Goal: Book appointment/travel/reservation

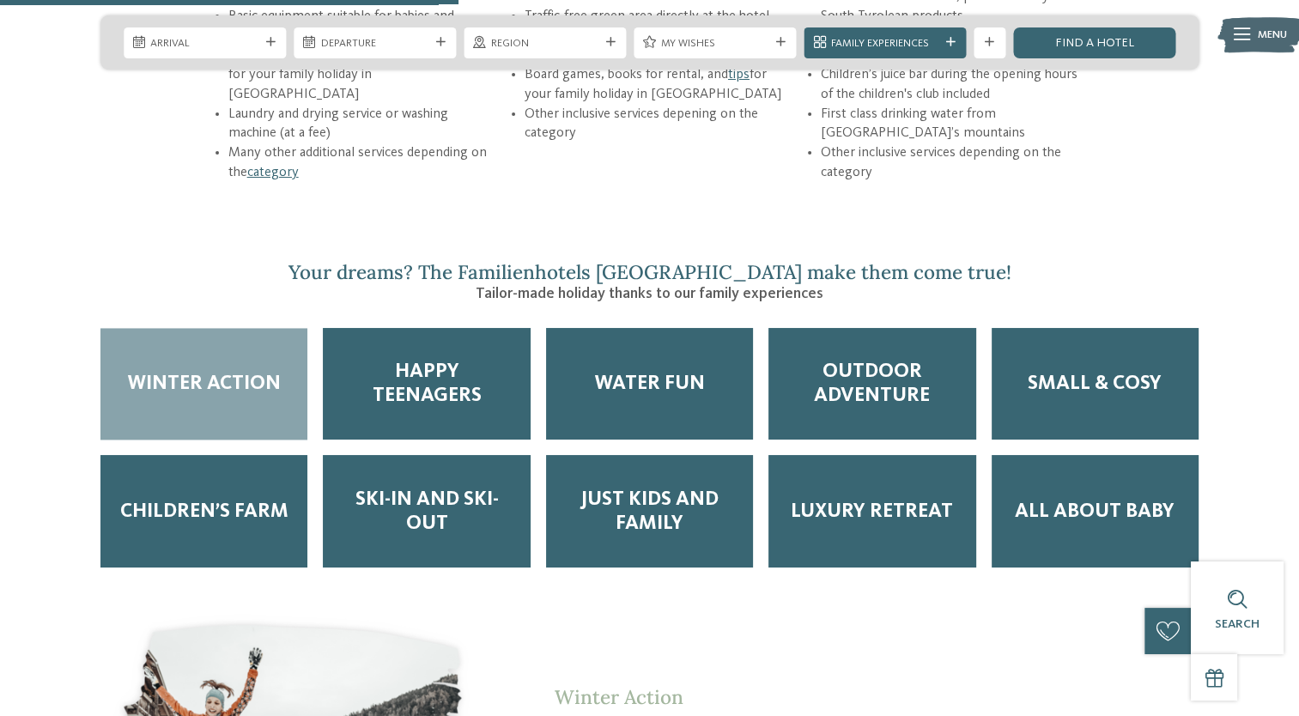
scroll to position [2490, 0]
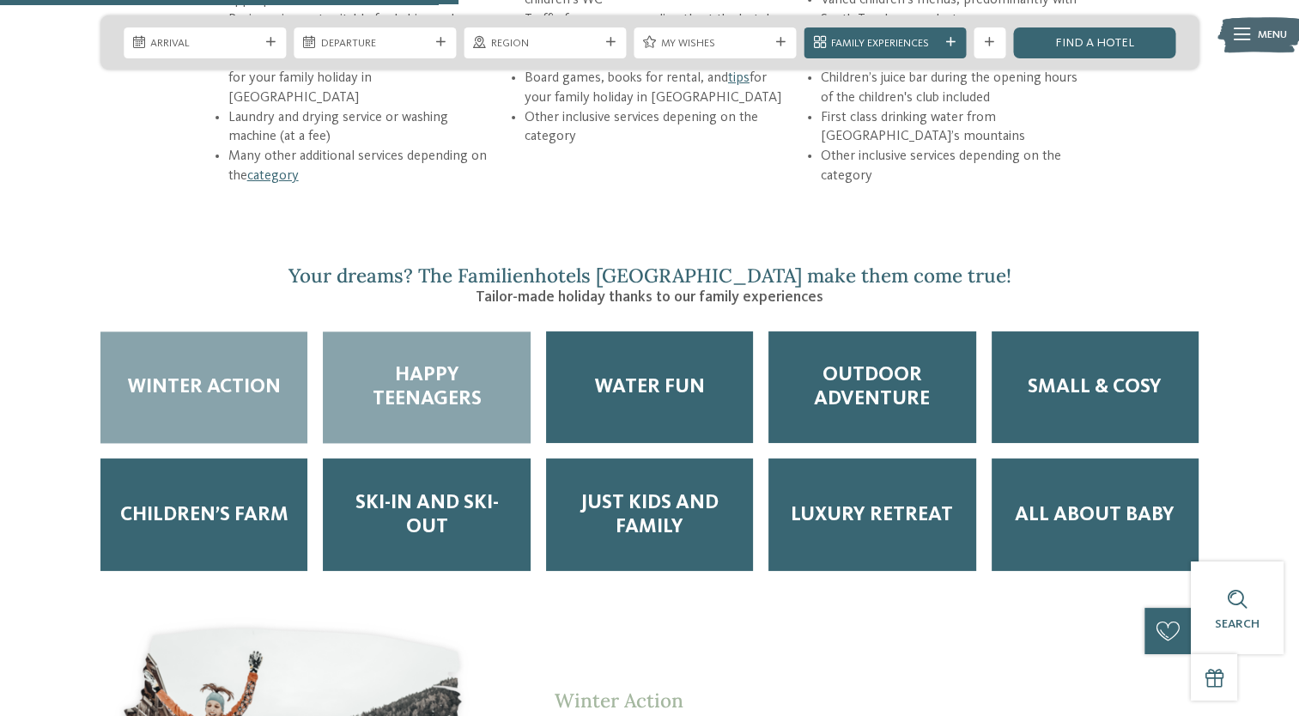
click at [455, 363] on span "Happy Teenagers" at bounding box center [426, 387] width 176 height 48
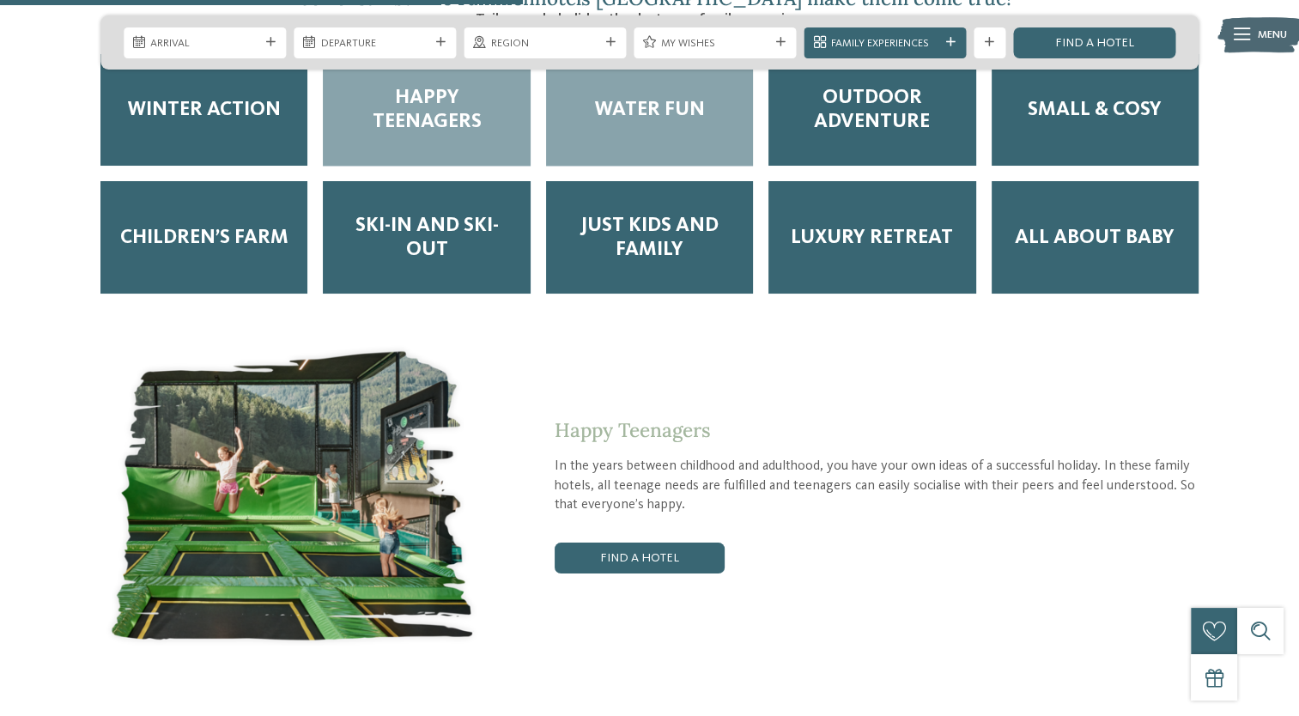
scroll to position [2833, 0]
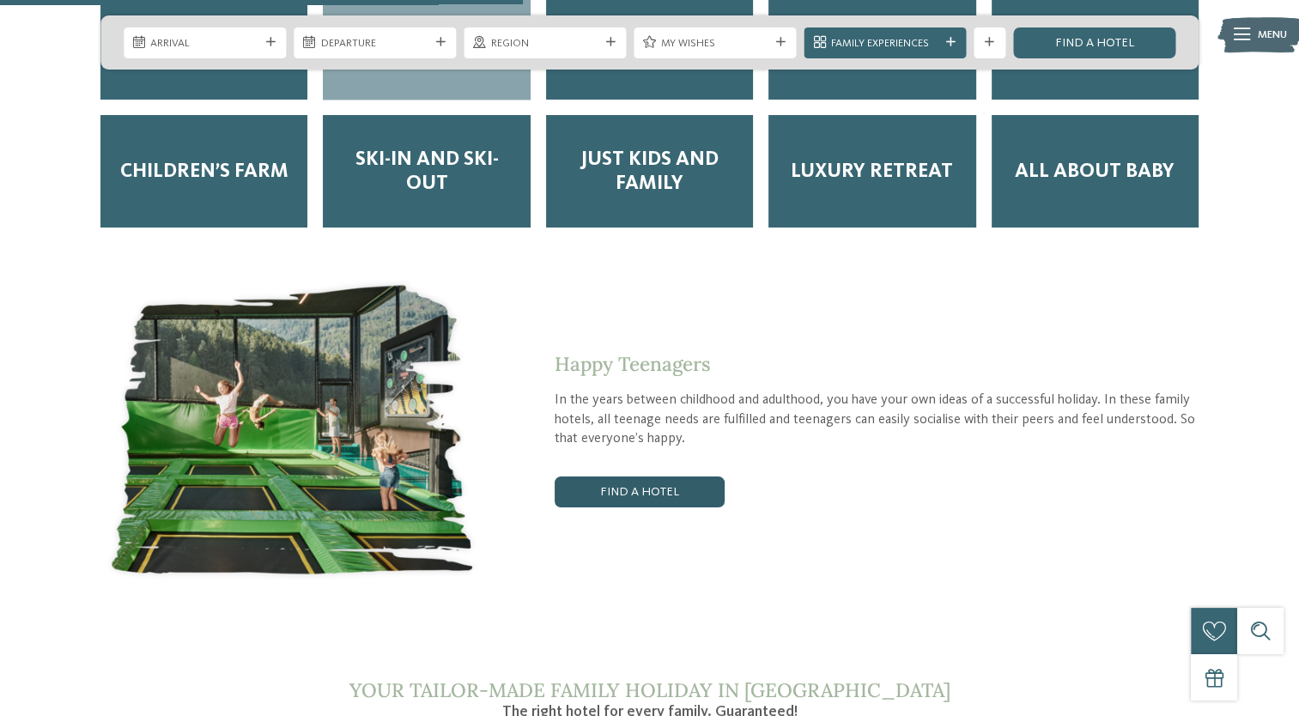
click at [614, 477] on link "Find a hotel" at bounding box center [640, 492] width 170 height 31
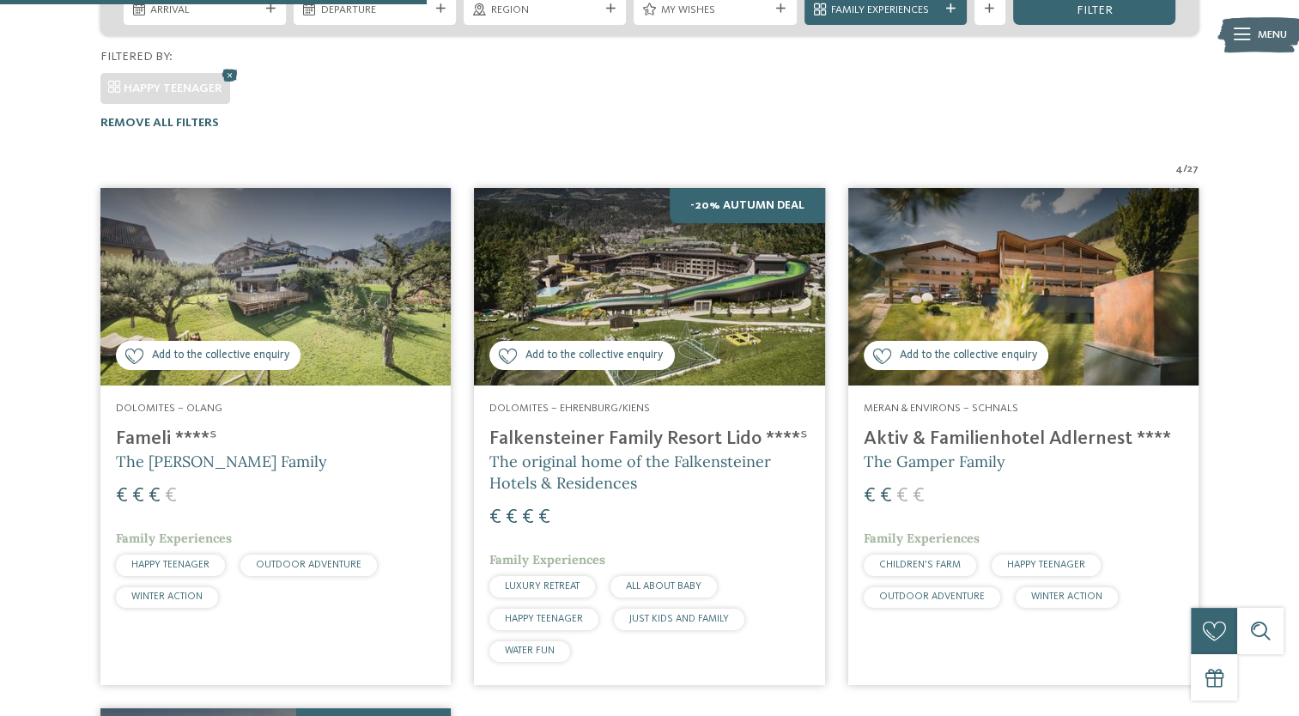
scroll to position [374, 0]
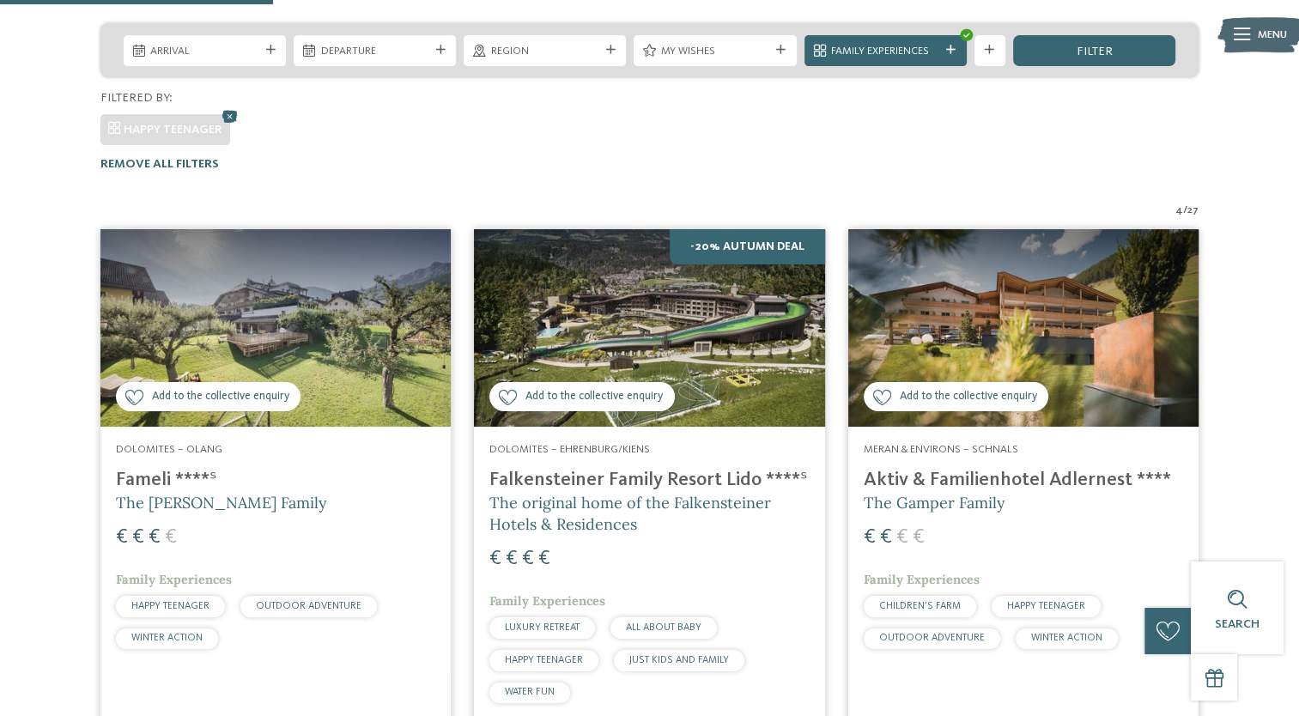
click at [931, 469] on h4 "Aktiv & Familienhotel Adlernest ****" at bounding box center [1023, 480] width 319 height 23
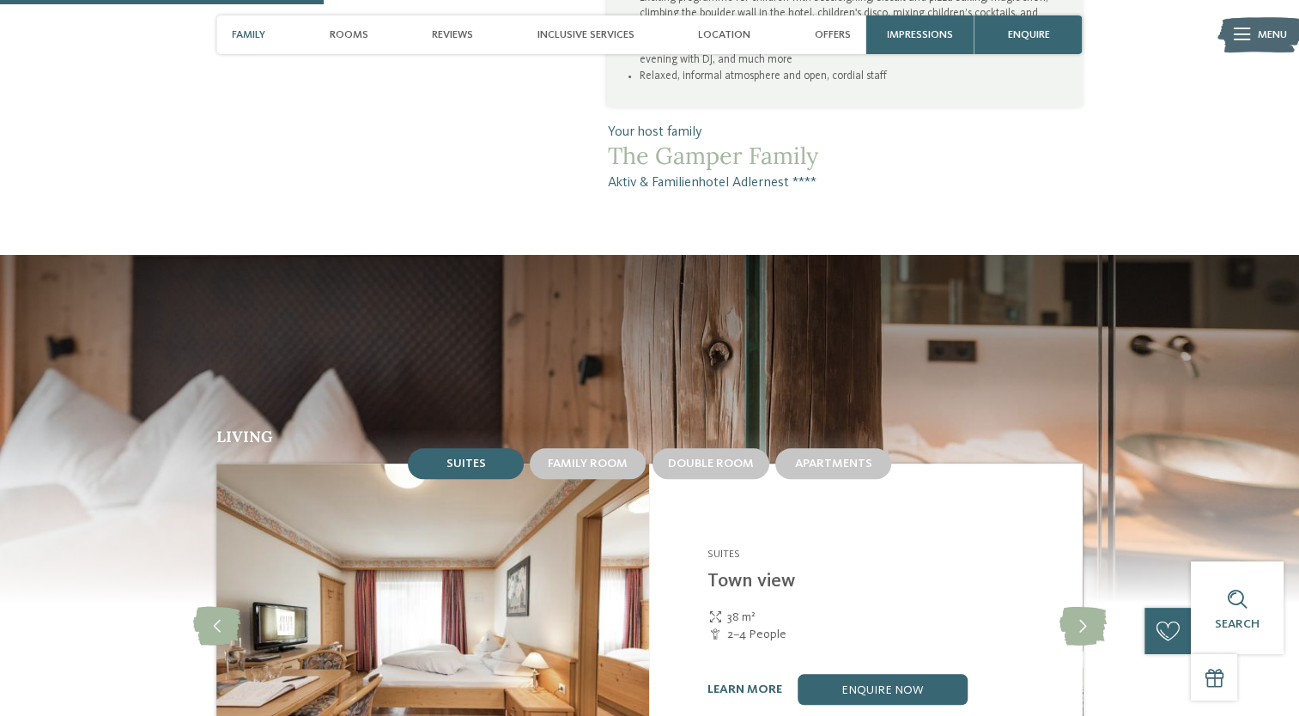
scroll to position [1545, 0]
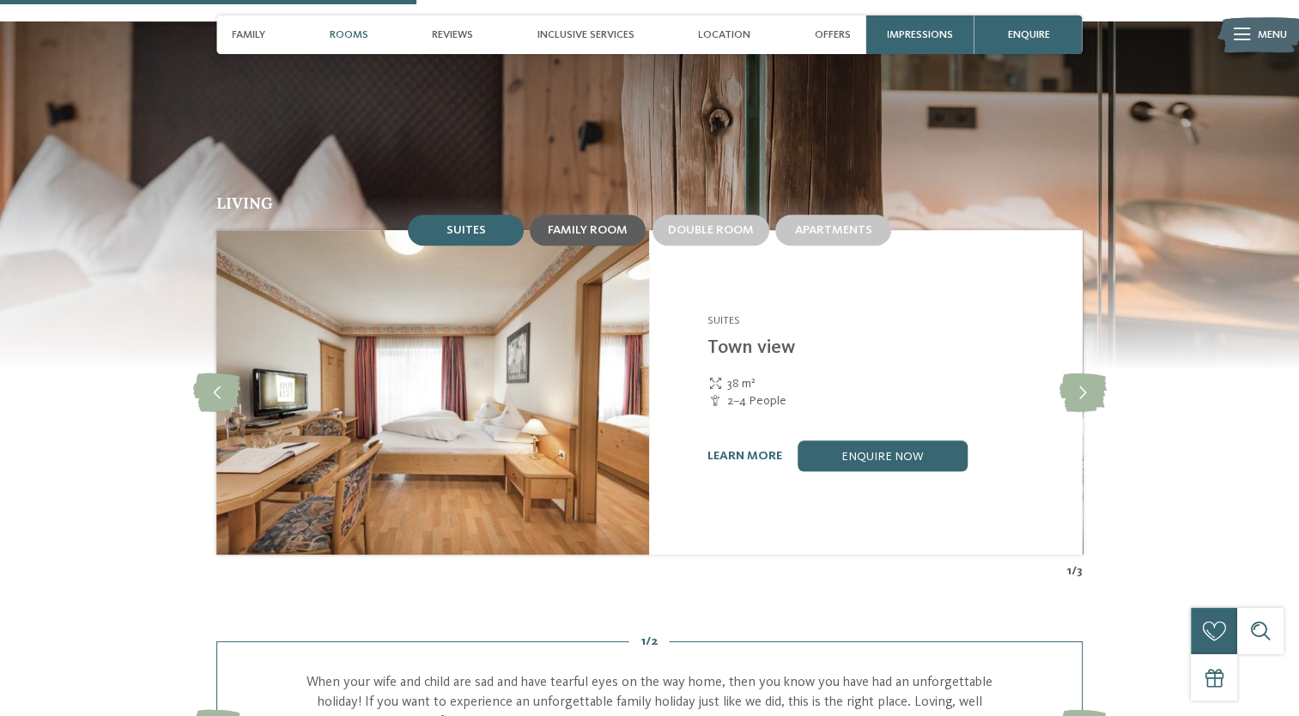
click at [610, 215] on div "Family room" at bounding box center [588, 230] width 116 height 31
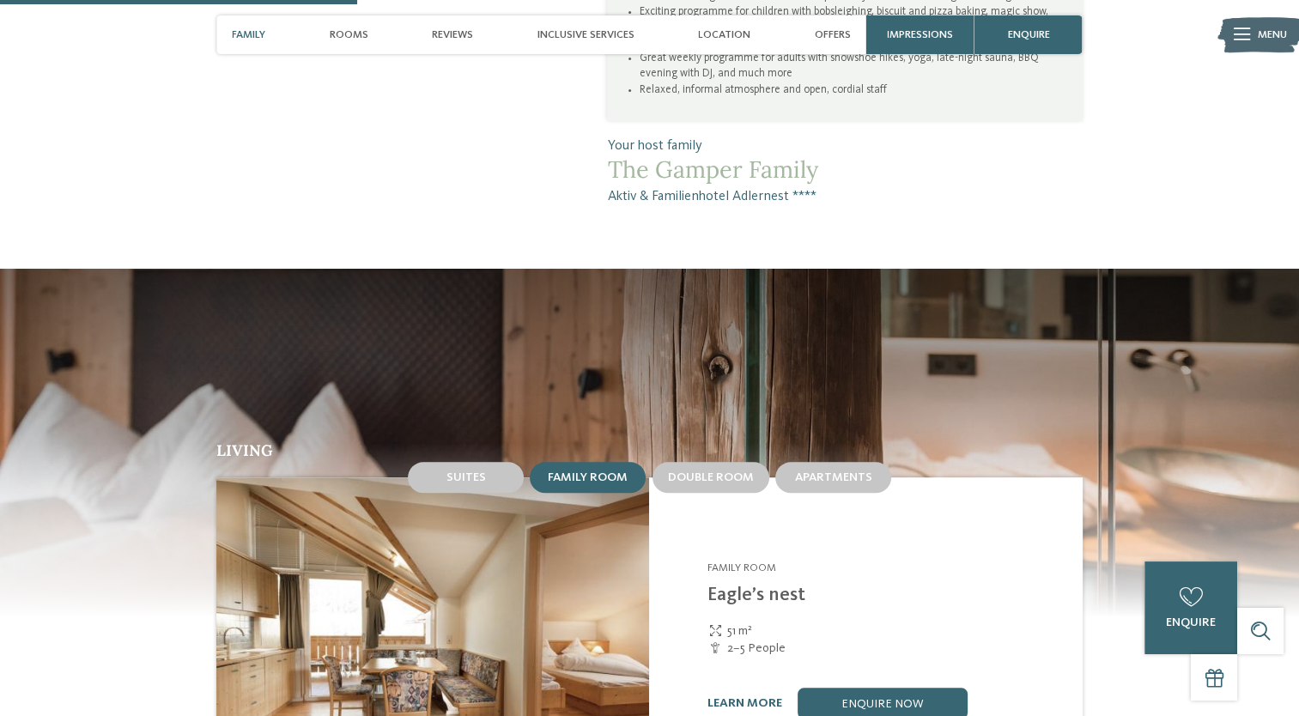
scroll to position [1288, 0]
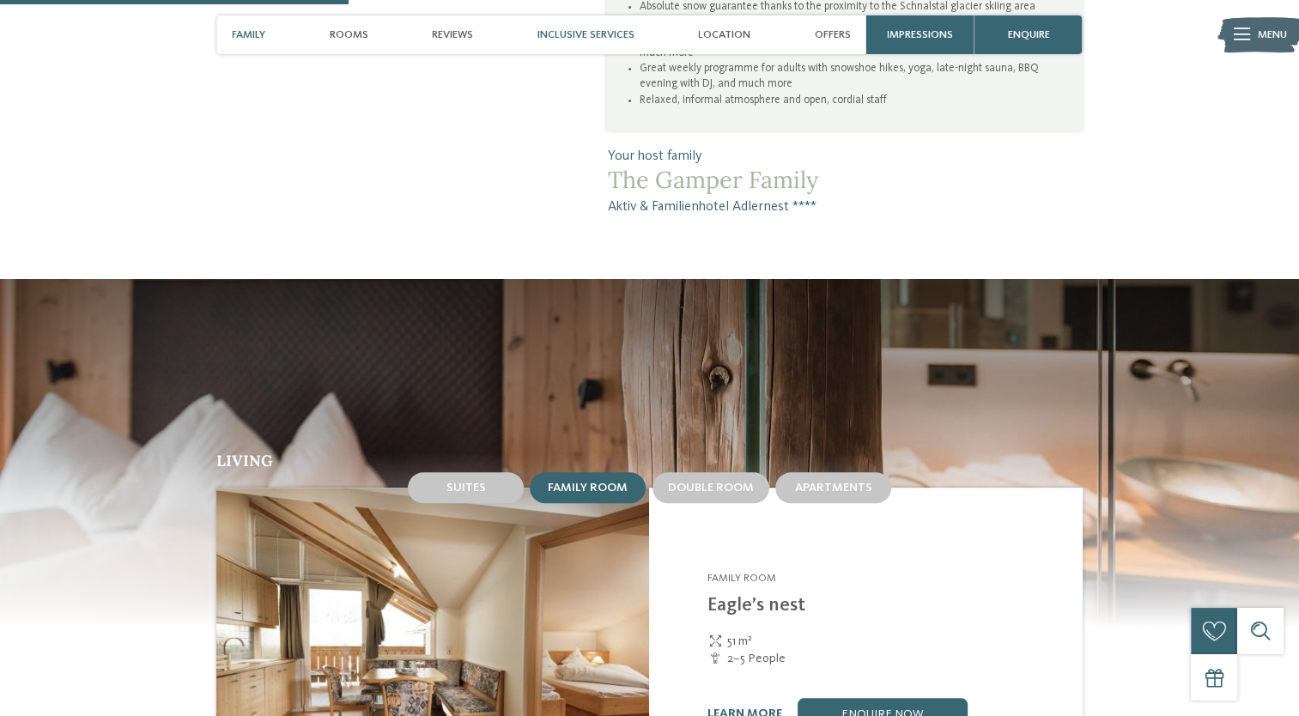
click at [580, 33] on span "Inclusive services" at bounding box center [585, 34] width 97 height 13
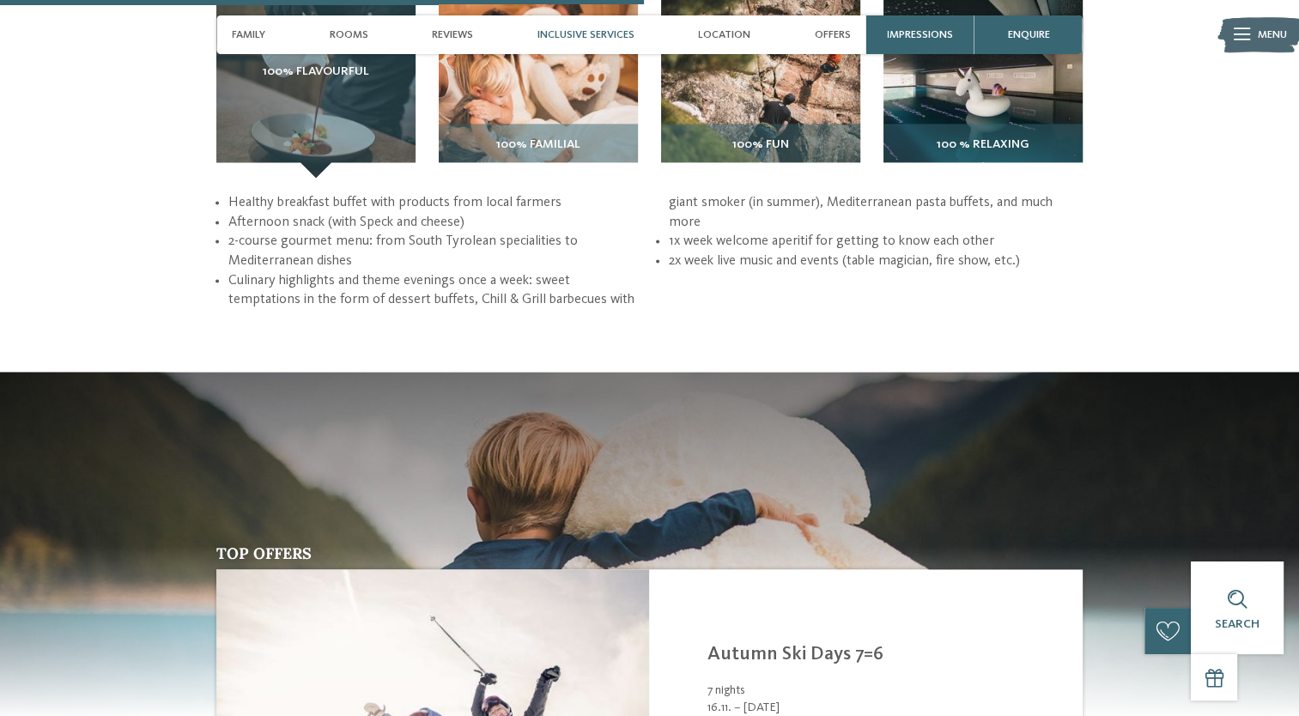
scroll to position [2707, 0]
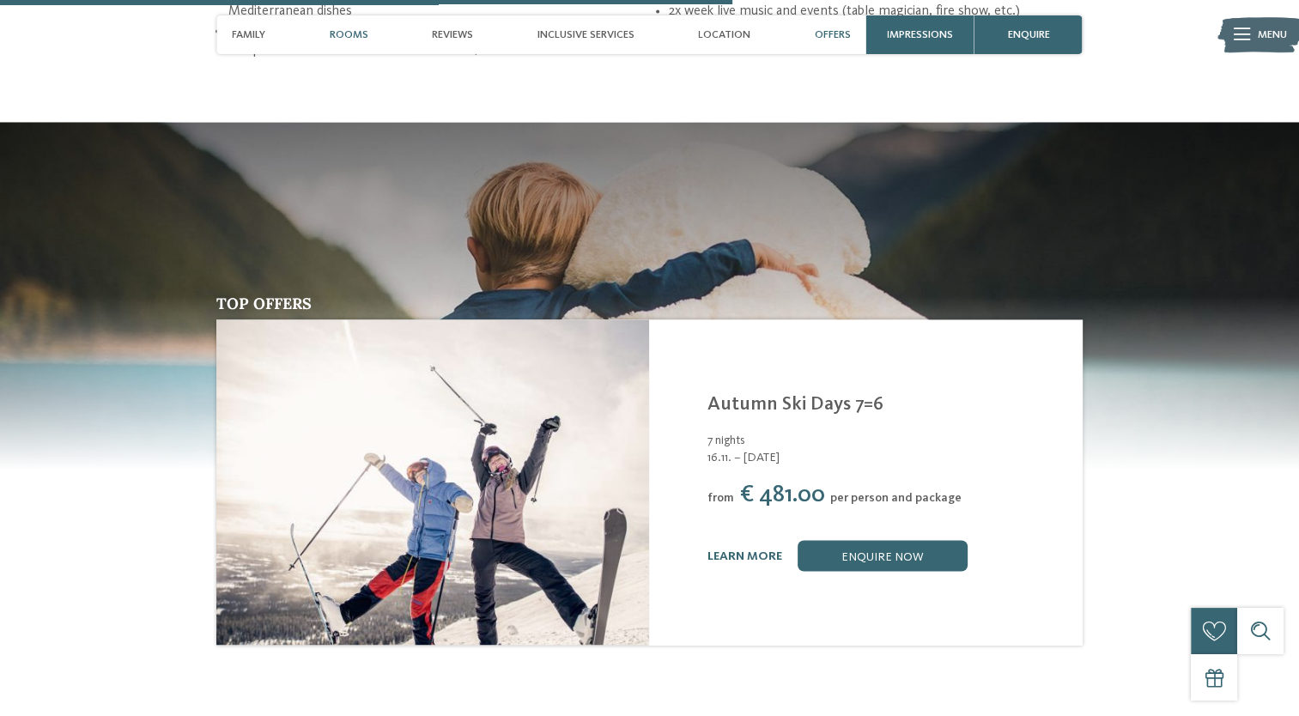
click at [346, 33] on span "Rooms" at bounding box center [349, 34] width 39 height 13
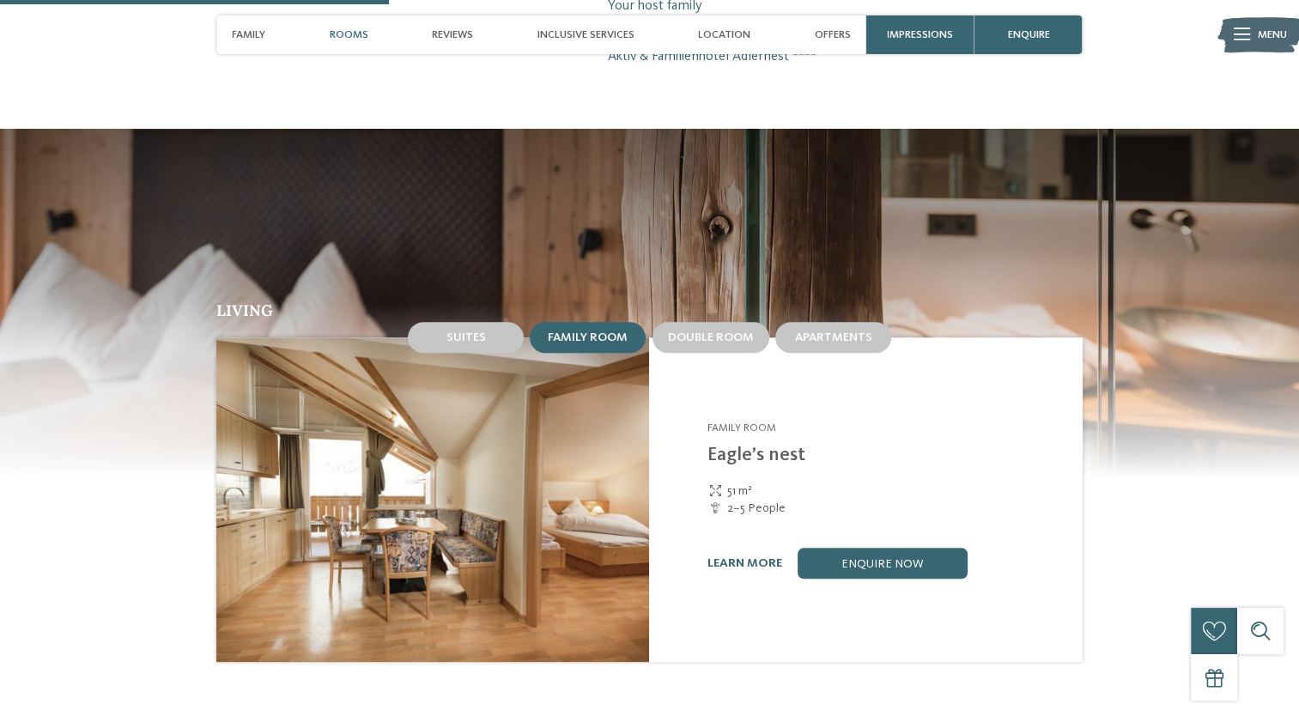
scroll to position [1437, 0]
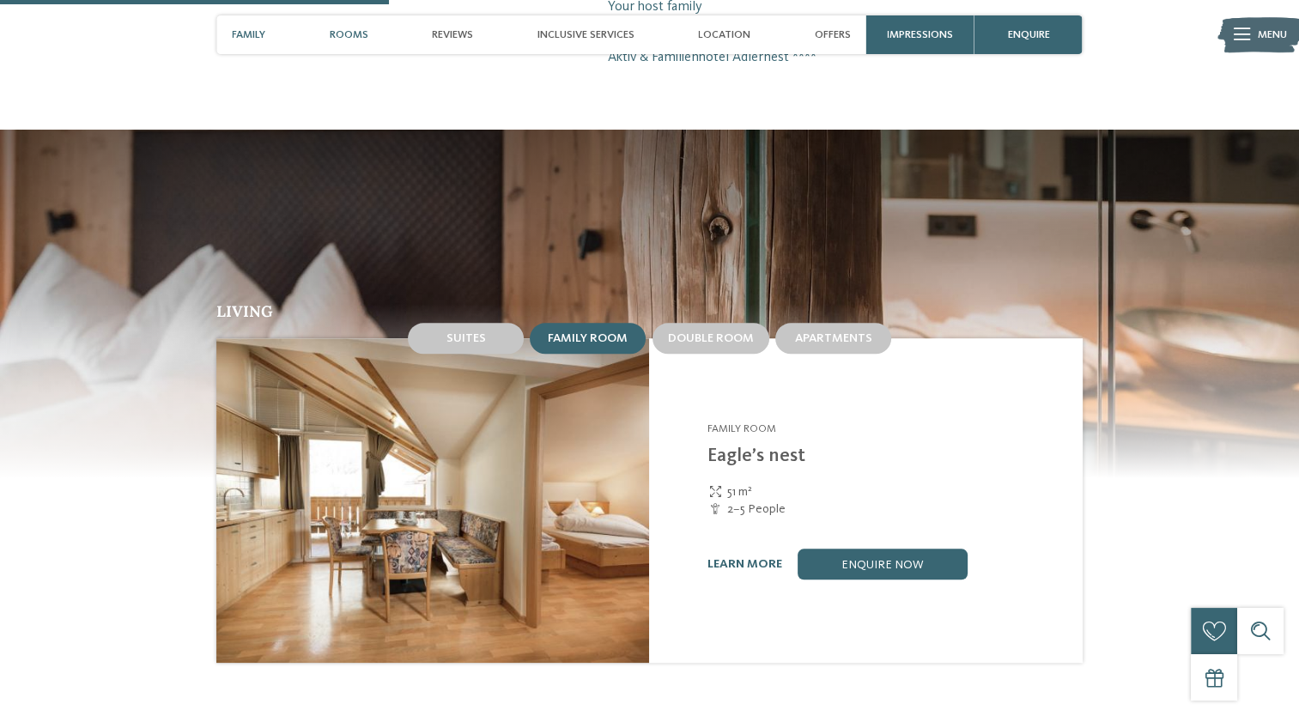
click at [246, 35] on span "Family" at bounding box center [248, 34] width 33 height 13
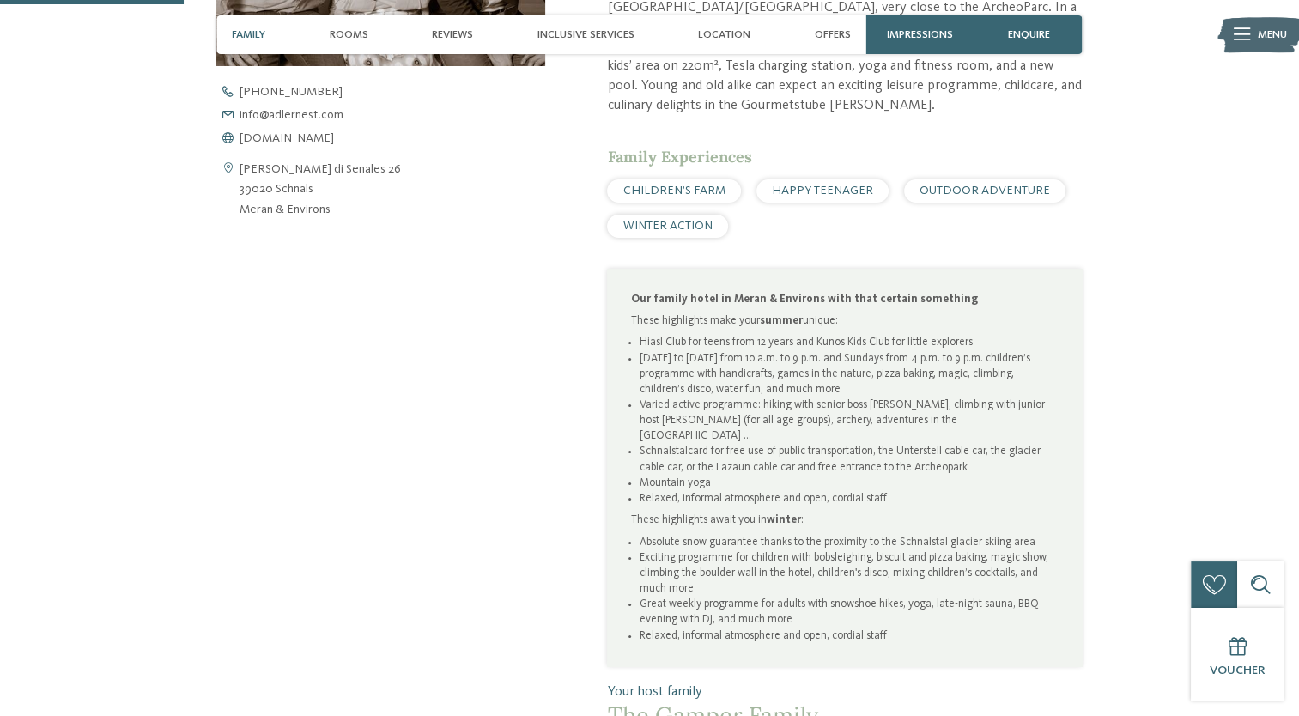
scroll to position [766, 0]
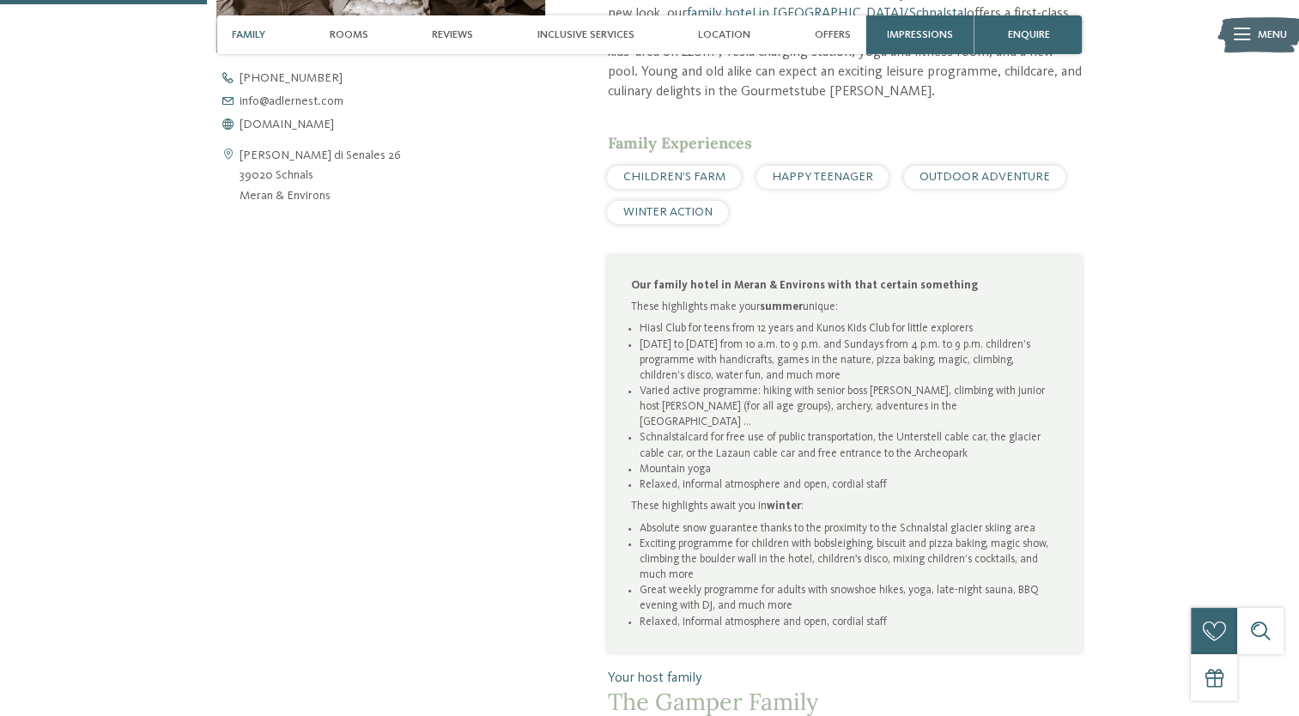
click at [824, 171] on span "HAPPY TEENAGER" at bounding box center [822, 177] width 101 height 12
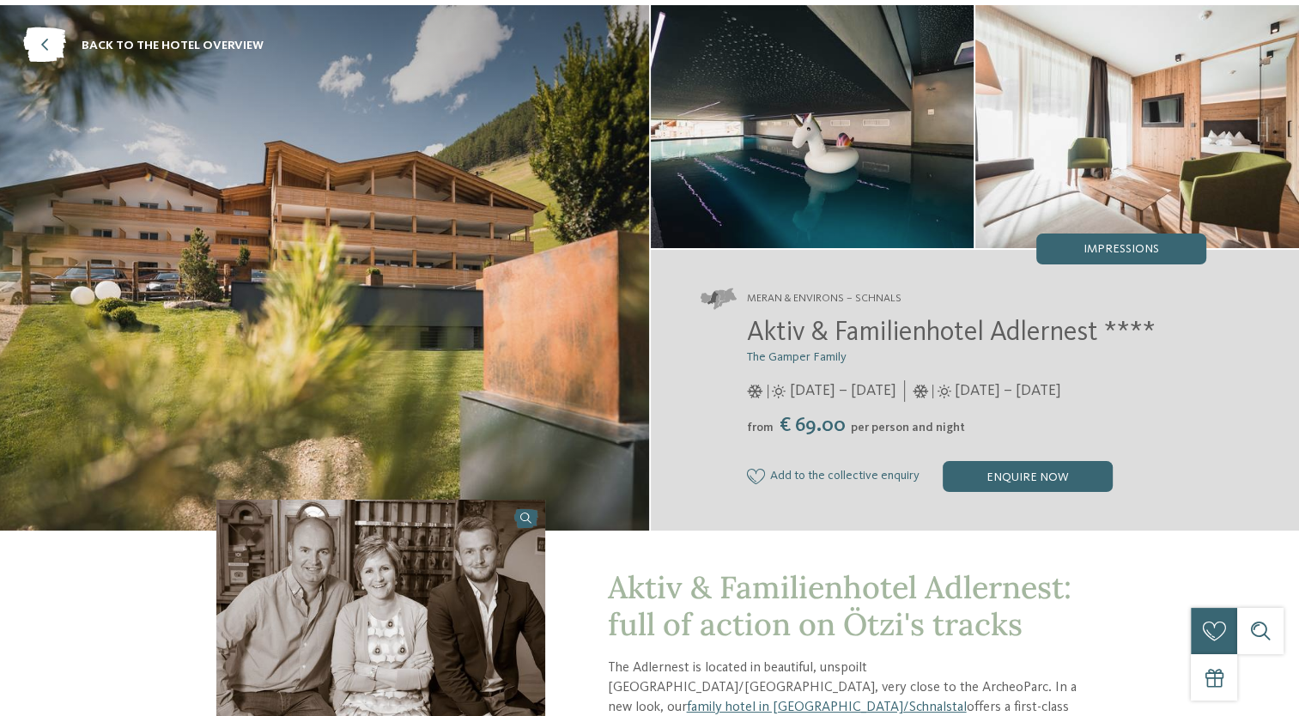
scroll to position [0, 0]
